Goal: Navigation & Orientation: Find specific page/section

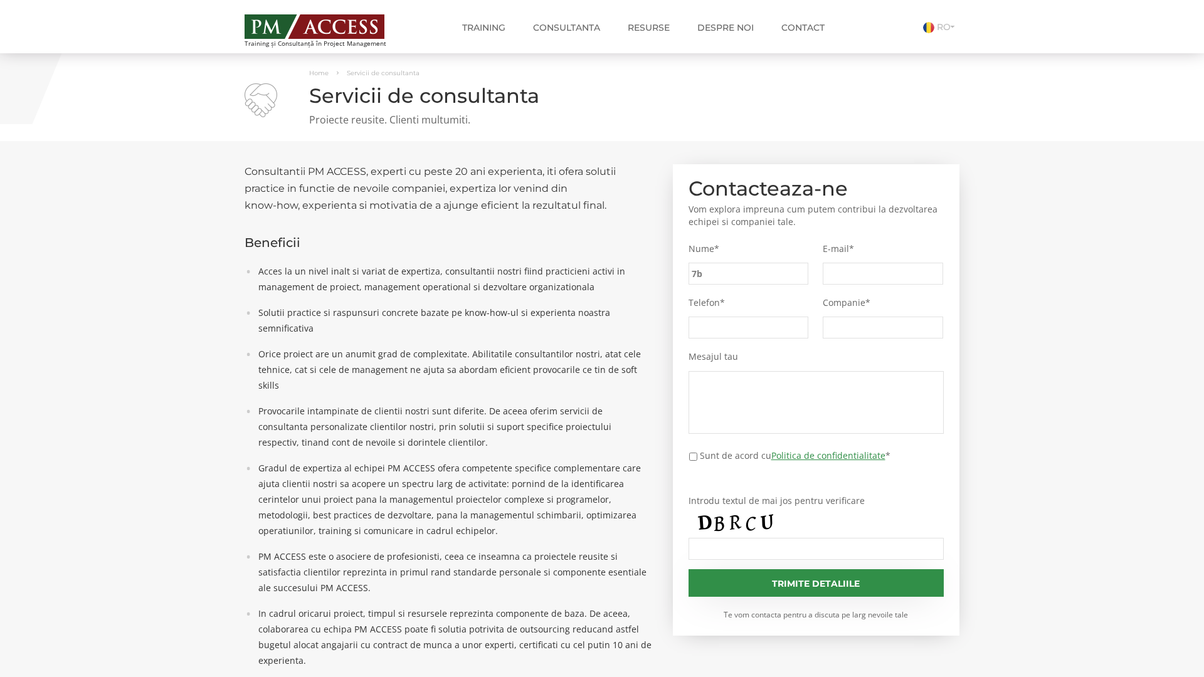
type input "7b7"
type input "37f"
type input "d1d"
type input "91b"
